Goal: Task Accomplishment & Management: Use online tool/utility

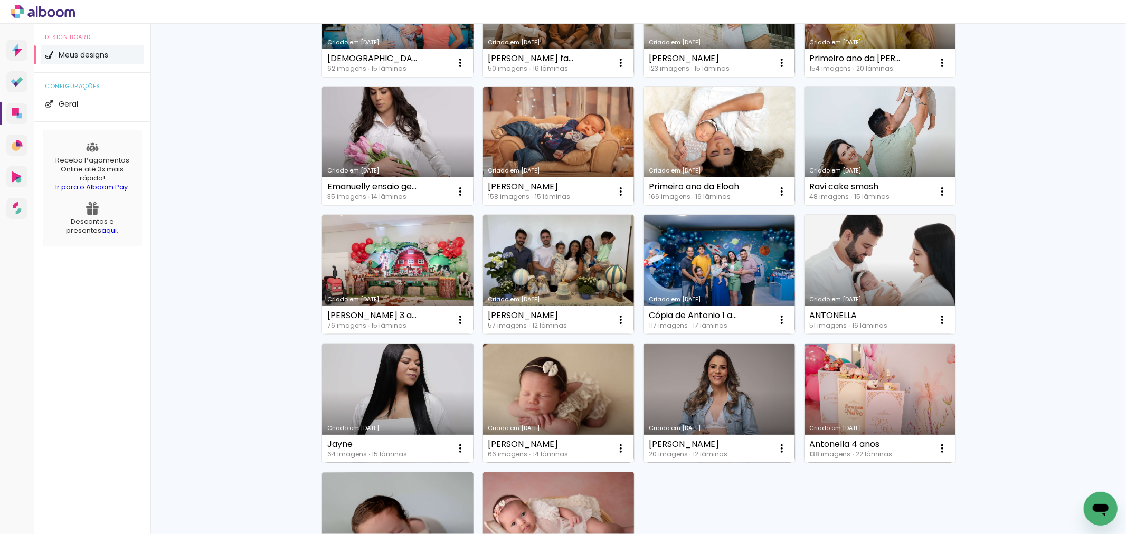
scroll to position [551, 0]
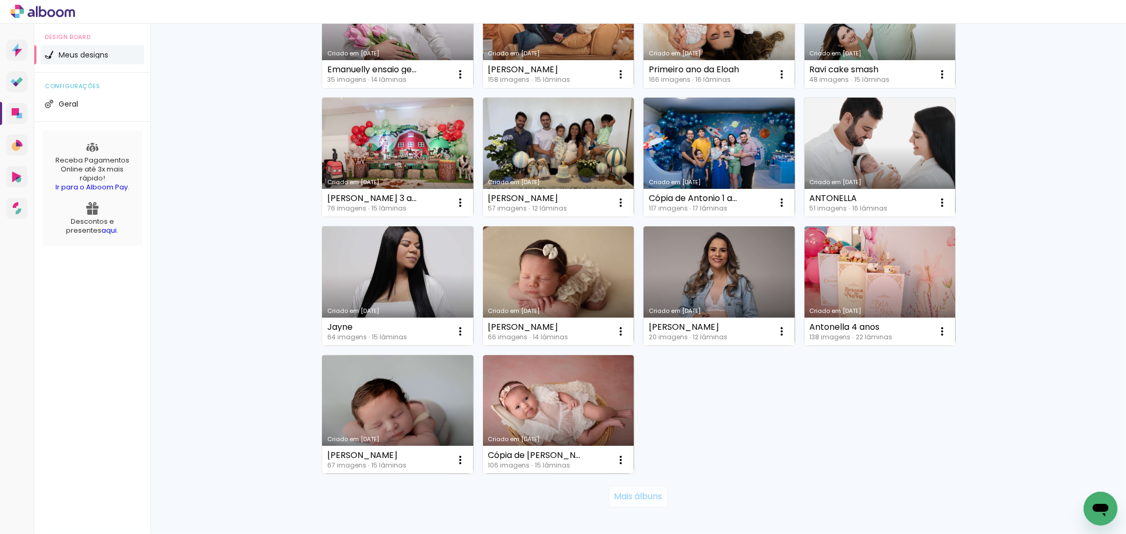
click at [0, 0] on slot "Mais álbuns" at bounding box center [0, 0] width 0 height 0
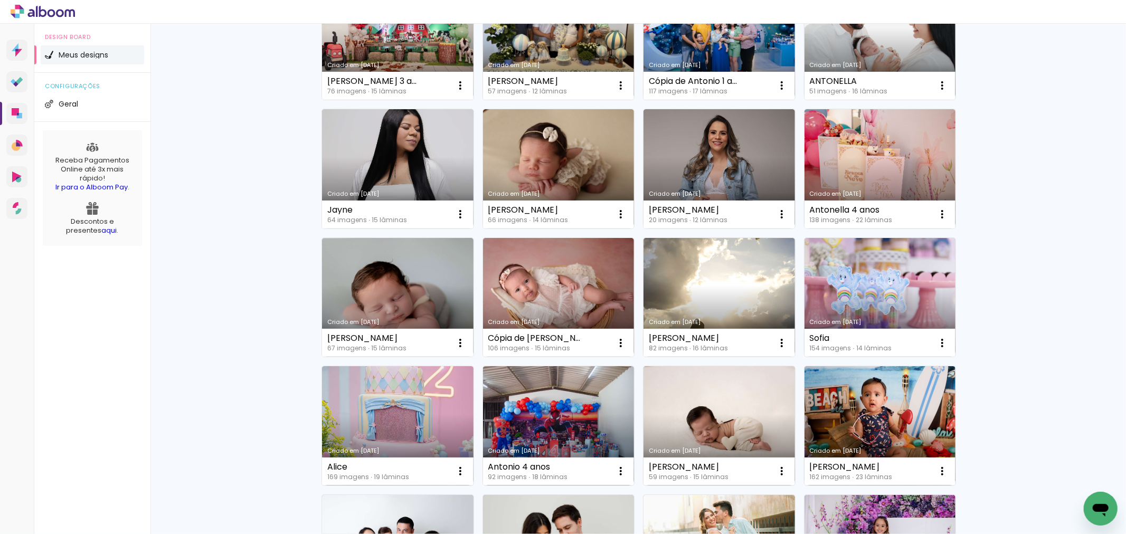
scroll to position [786, 0]
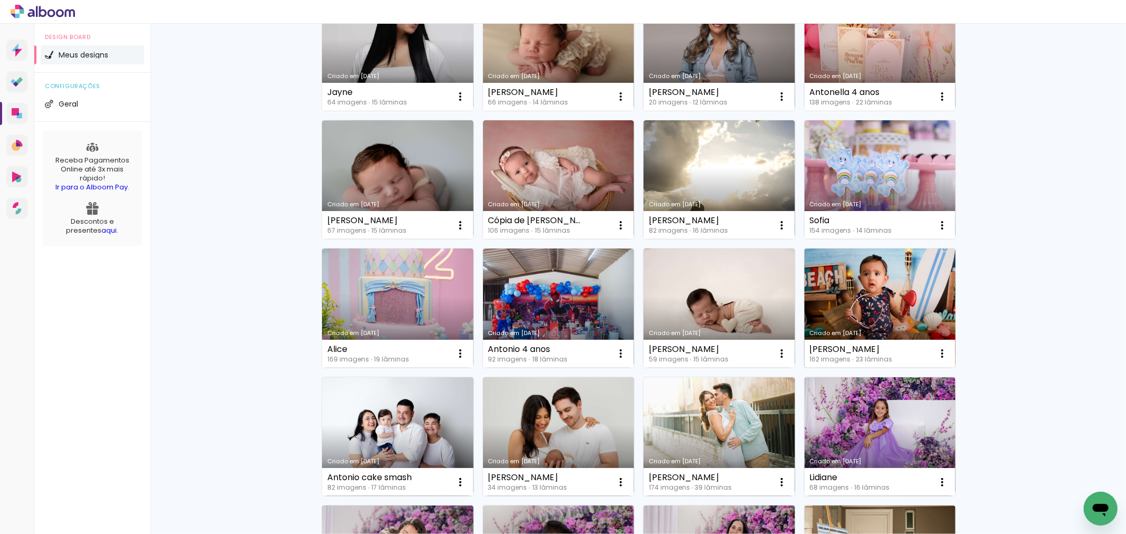
click at [871, 305] on link "Criado em 27/05/25" at bounding box center [879, 308] width 151 height 119
